Goal: Obtain resource: Download file/media

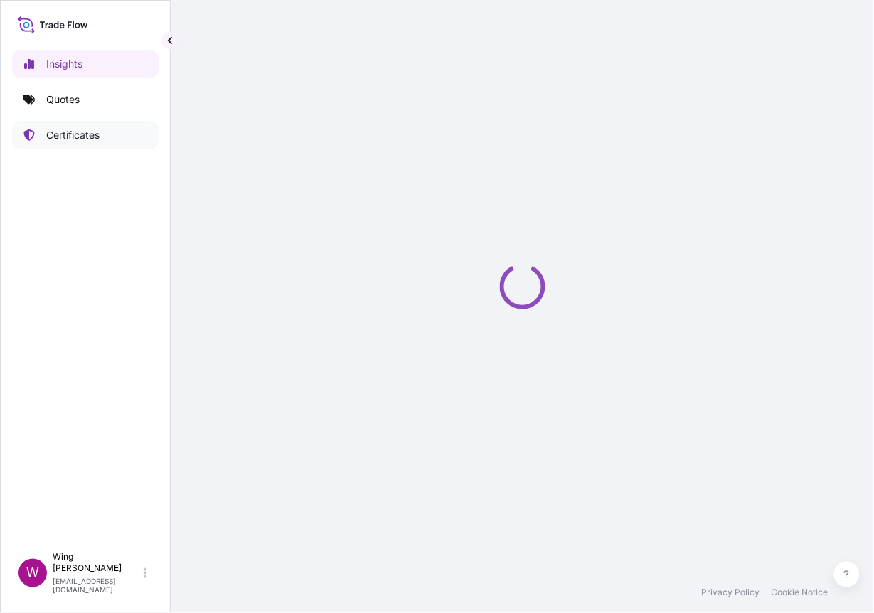
select select "2025"
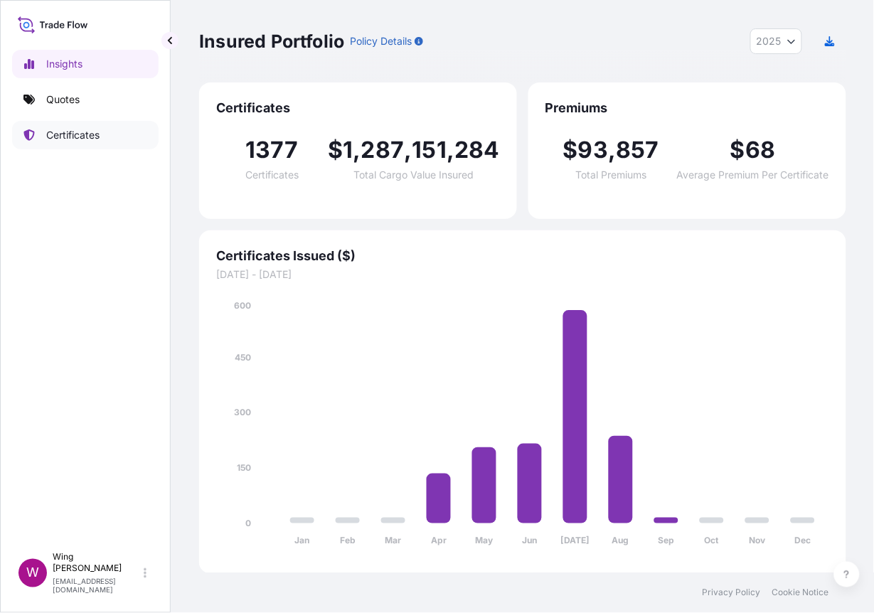
click at [65, 131] on p "Certificates" at bounding box center [72, 135] width 53 height 14
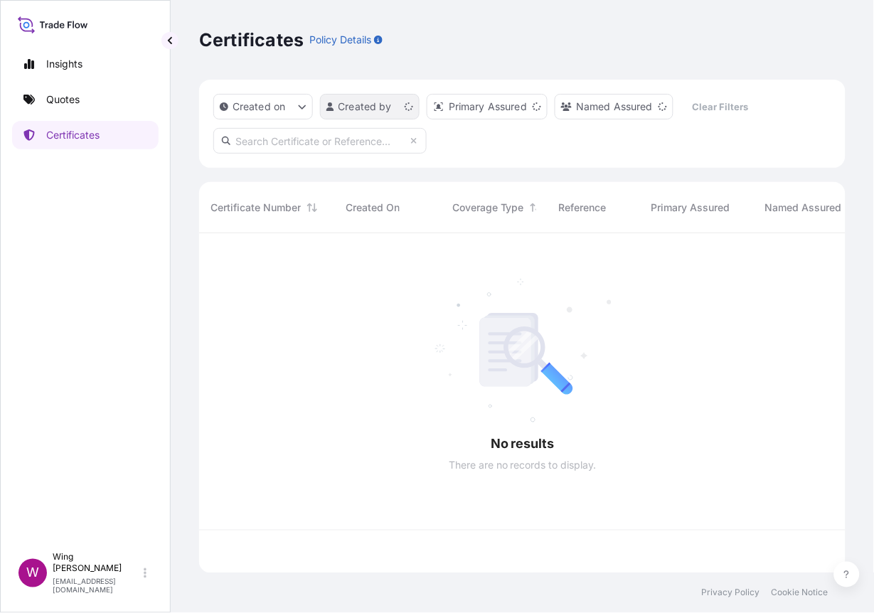
scroll to position [334, 632]
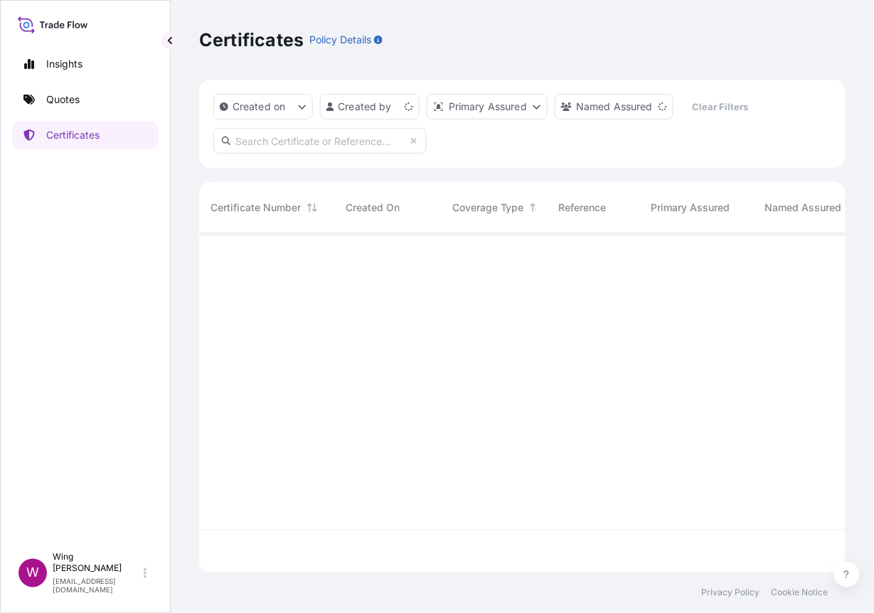
click at [267, 144] on input "text" at bounding box center [319, 141] width 213 height 26
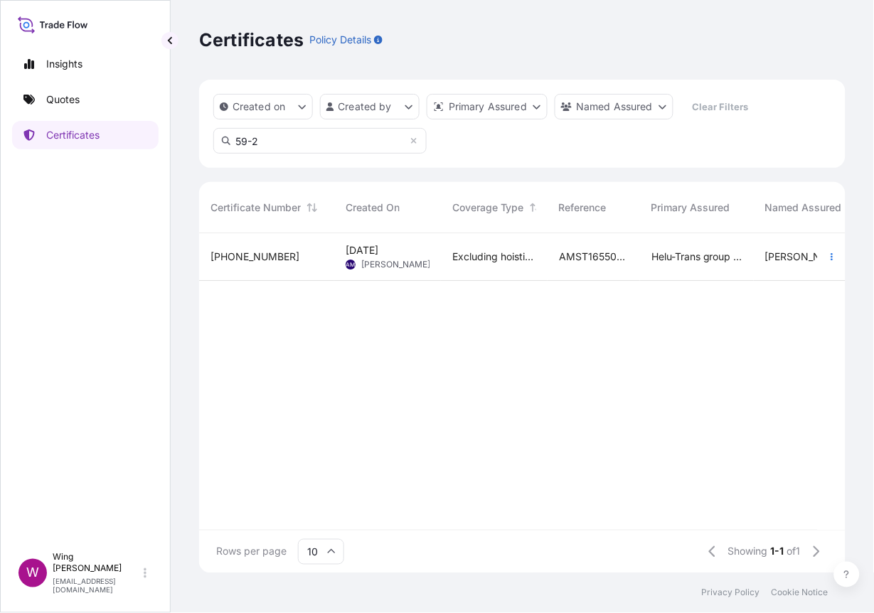
type input "59-2"
click at [372, 268] on span "[PERSON_NAME]" at bounding box center [395, 264] width 69 height 11
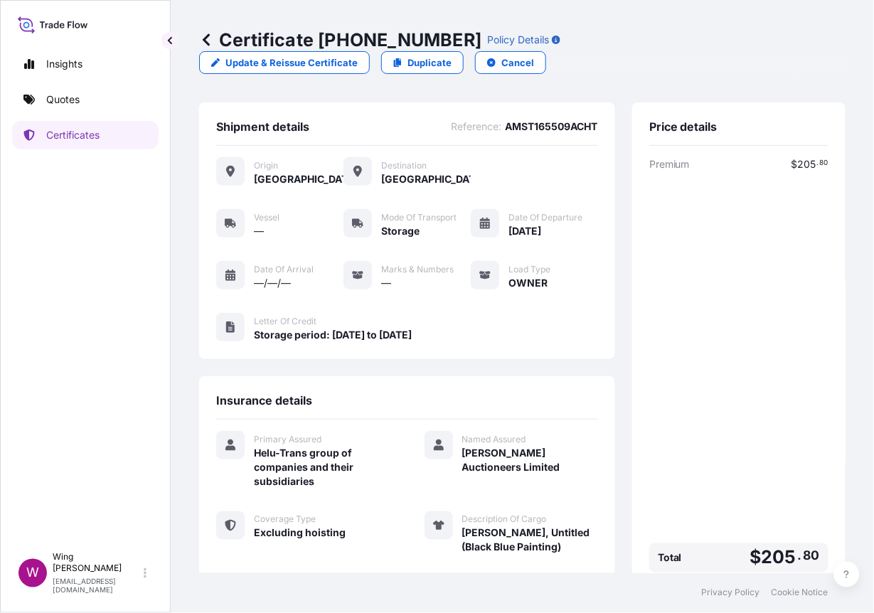
click at [668, 382] on div "Premium $ 205 . 80 Total $ 205 . 80 Total in [GEOGRAPHIC_DATA] $ 264 . 69 1 USD…" at bounding box center [738, 381] width 179 height 449
click at [475, 334] on div "Letter of Credit Storage period: [DATE] to [DATE]" at bounding box center [407, 327] width 382 height 29
click at [684, 402] on div "Premium $ 205 . 80 Total $ 205 . 80 Total in [GEOGRAPHIC_DATA] $ 264 . 69 1 USD…" at bounding box center [738, 381] width 179 height 449
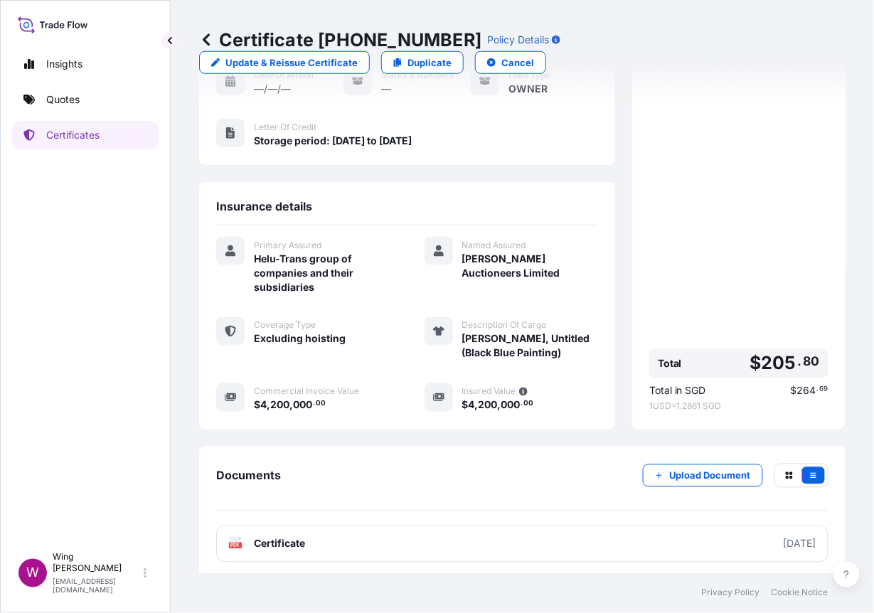
scroll to position [195, 0]
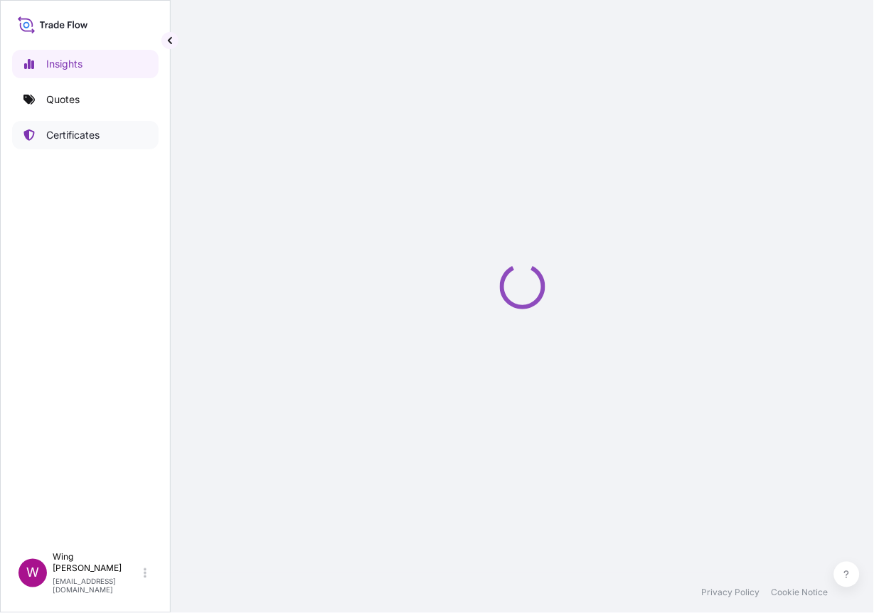
select select "2025"
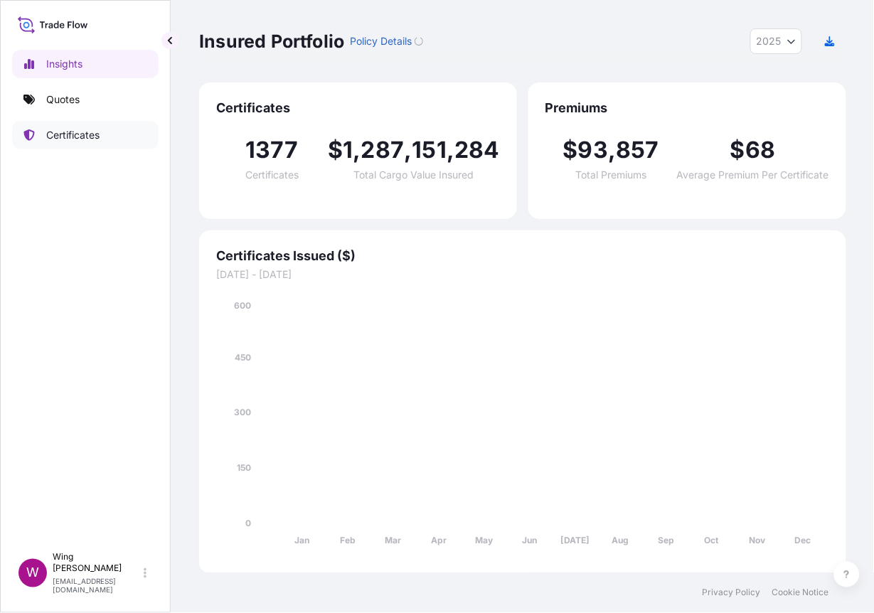
click at [58, 141] on p "Certificates" at bounding box center [72, 135] width 53 height 14
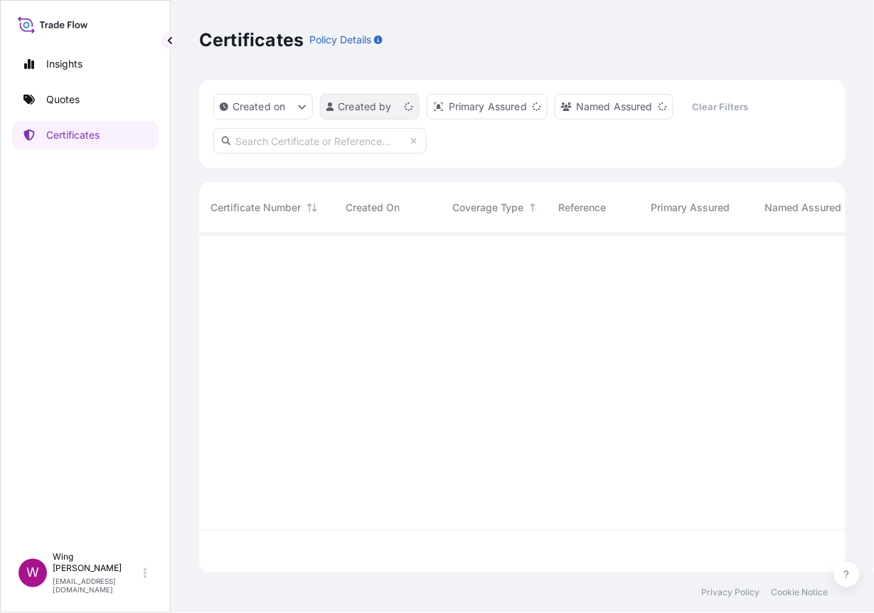
scroll to position [334, 632]
click at [303, 140] on input "text" at bounding box center [319, 141] width 213 height 26
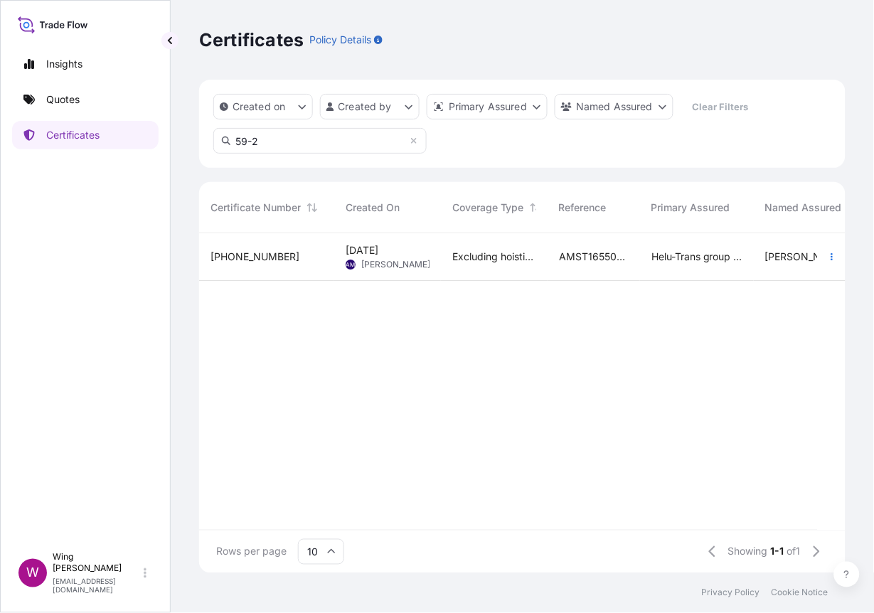
type input "59-2"
click at [304, 254] on div "[PHONE_NUMBER]" at bounding box center [266, 257] width 112 height 14
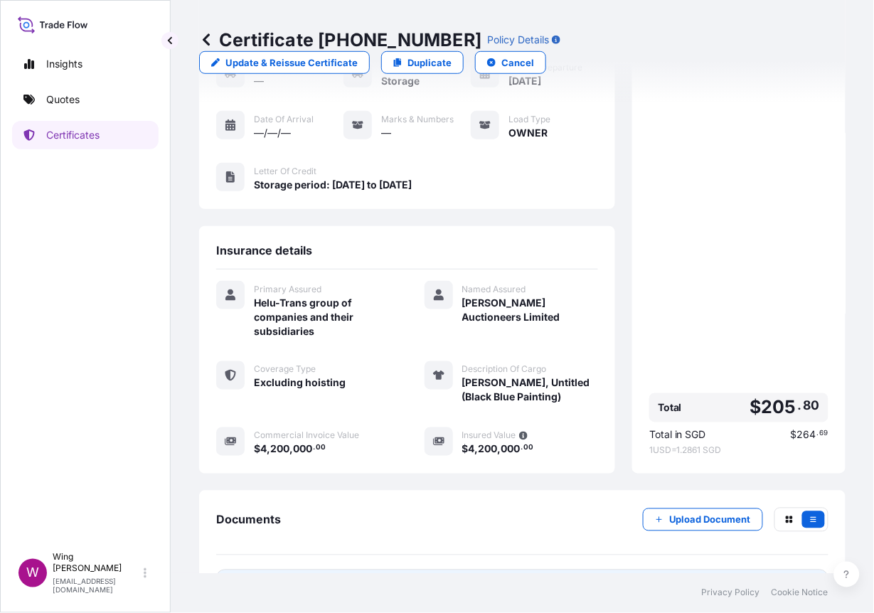
scroll to position [195, 0]
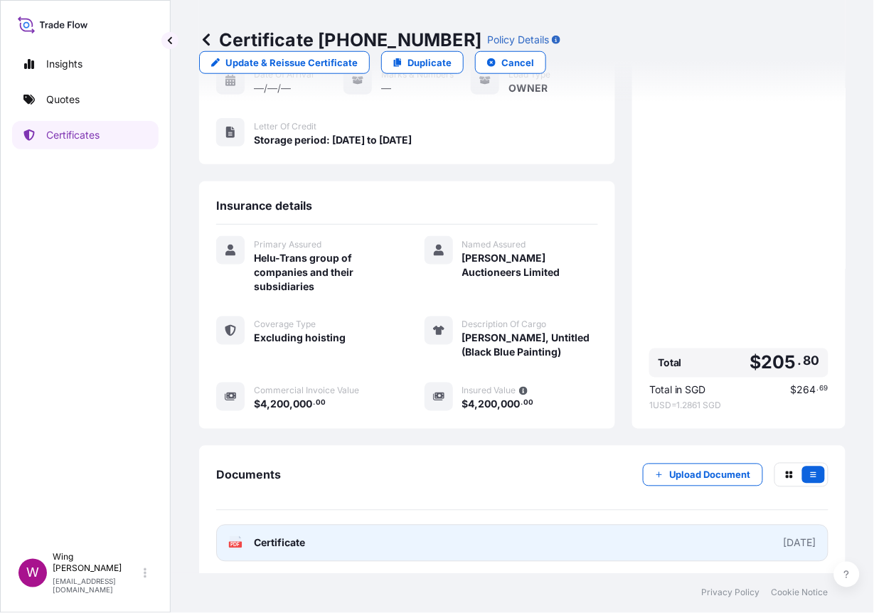
click at [235, 542] on text "PDF" at bounding box center [235, 544] width 9 height 5
